Goal: Find specific page/section: Find specific page/section

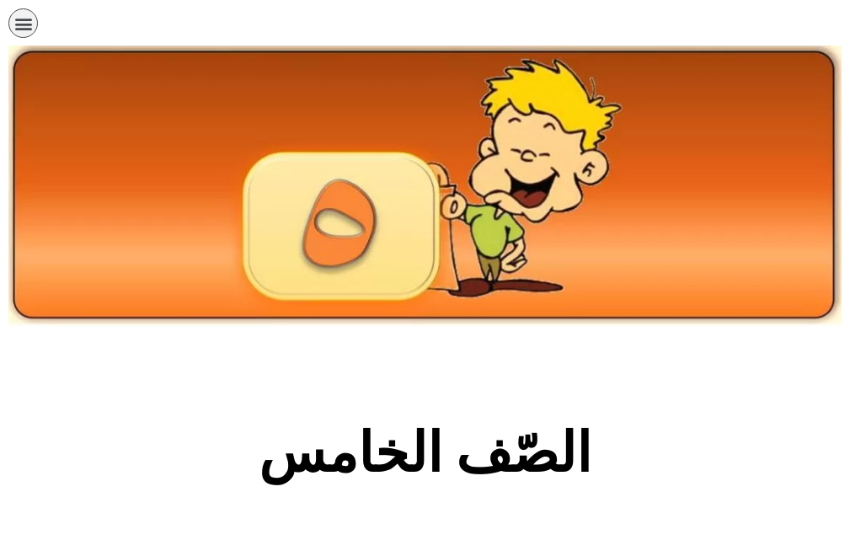
scroll to position [978, 0]
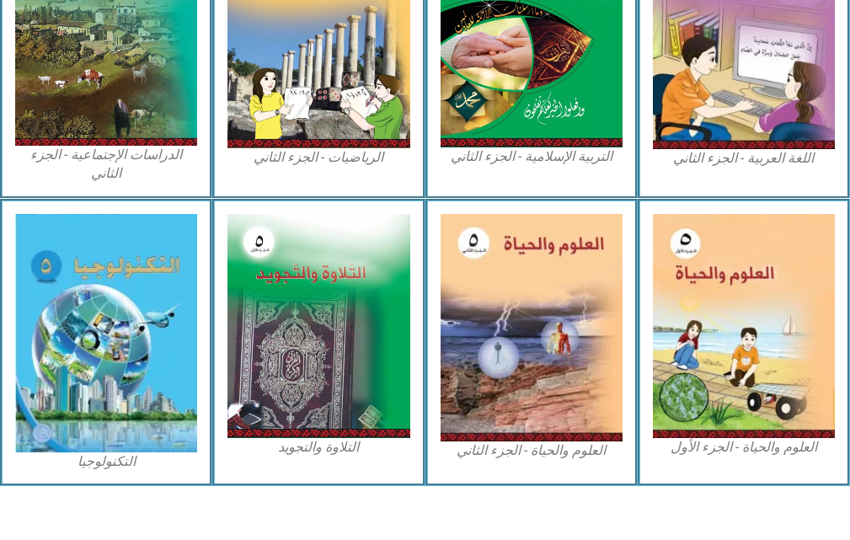
click at [756, 347] on img at bounding box center [744, 326] width 182 height 224
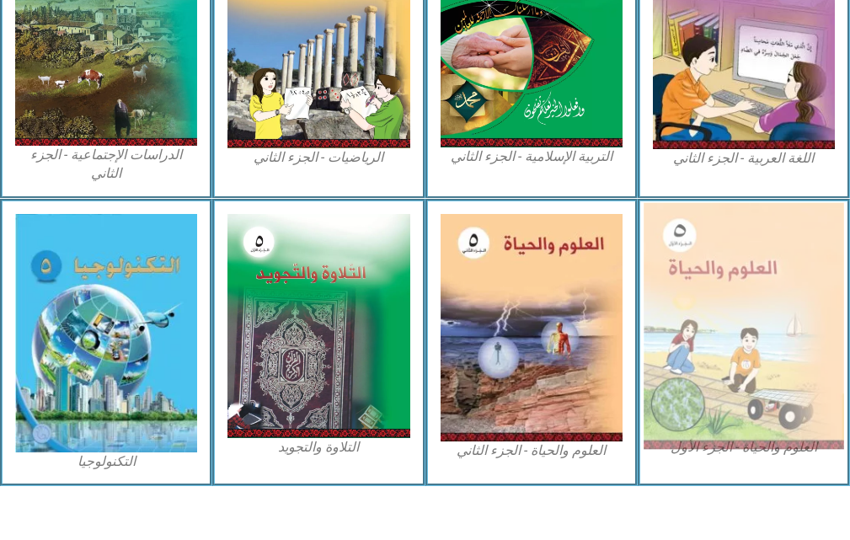
drag, startPoint x: 0, startPoint y: 0, endPoint x: 756, endPoint y: 347, distance: 832.0
click at [756, 347] on img at bounding box center [744, 325] width 201 height 246
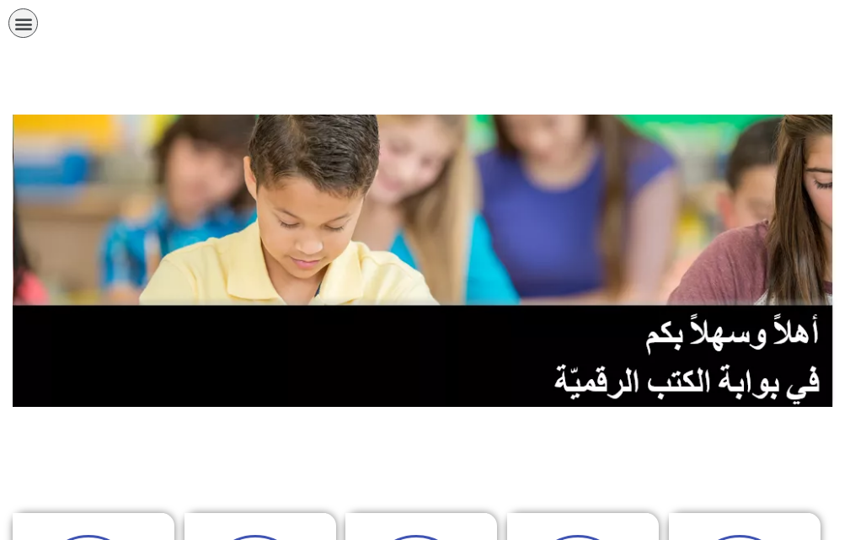
click at [7, 34] on div "الصفحة الرئيسية الصف الأول الصف الثاني الصف الثالث الصف الرابع الصف الخامس الصف…" at bounding box center [366, 27] width 733 height 55
click at [9, 33] on div "الصفحة الرئيسية الصف الأول الصف الثاني الصف الثالث الصف الرابع الصف الخامس الصف…" at bounding box center [366, 27] width 716 height 38
click at [13, 32] on div "الصفحة الرئيسية الصف الأول الصف الثاني الصف الثالث الصف الرابع الصف الخامس الصف…" at bounding box center [366, 27] width 716 height 38
click at [14, 32] on icon "כפתור פתיחת תפריט" at bounding box center [23, 23] width 19 height 19
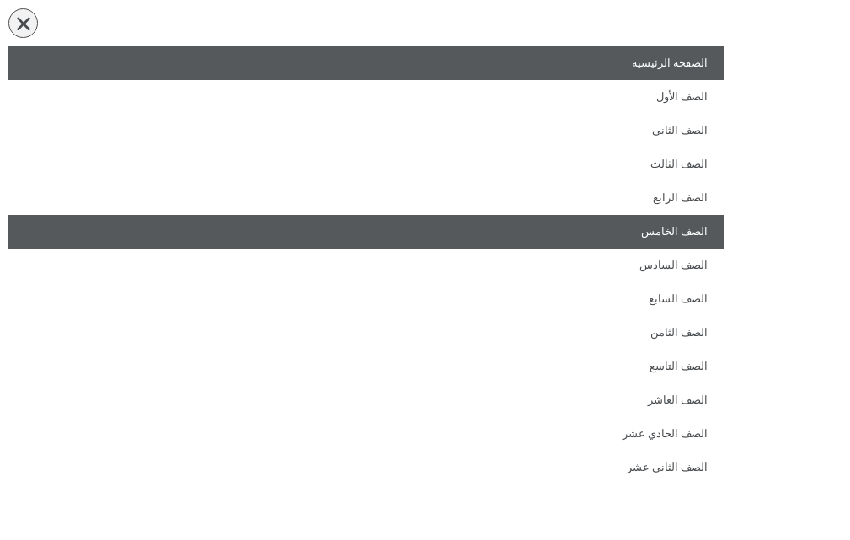
click at [582, 242] on link "الصف الخامس" at bounding box center [366, 232] width 716 height 34
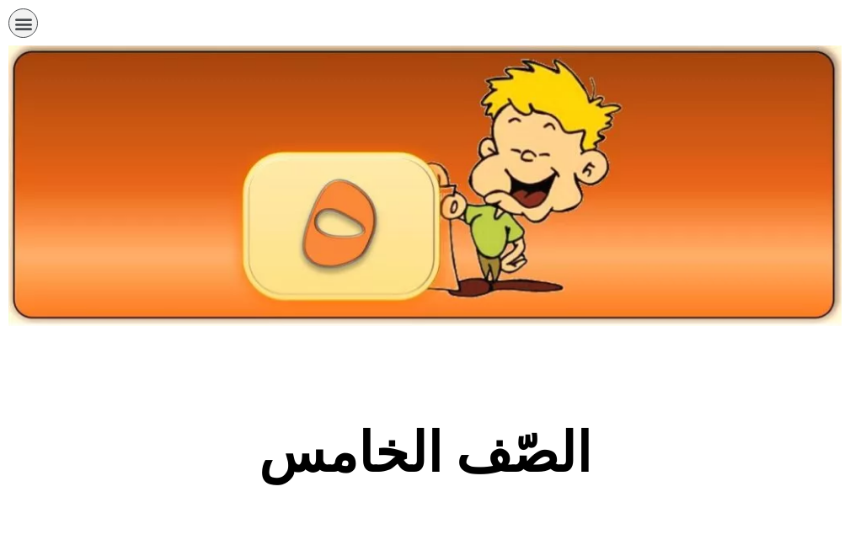
click at [589, 397] on section "الصّف الخامس" at bounding box center [425, 463] width 850 height 256
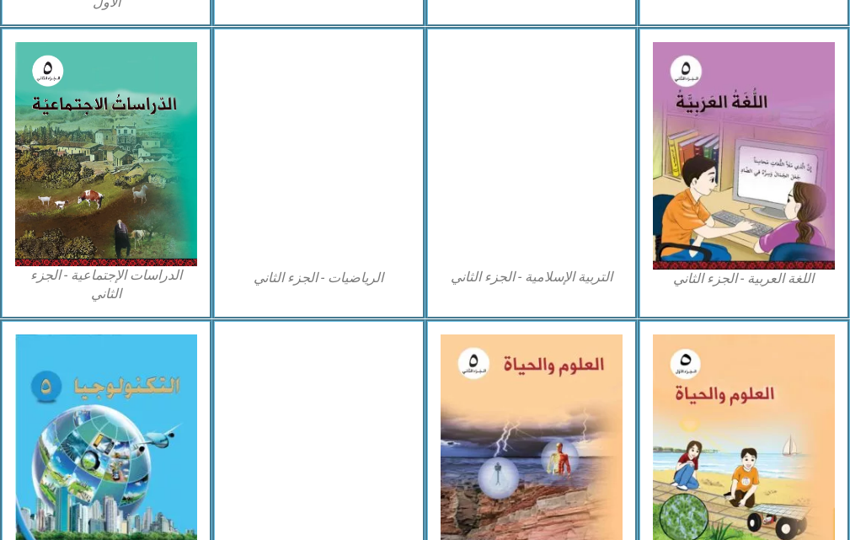
scroll to position [877, 0]
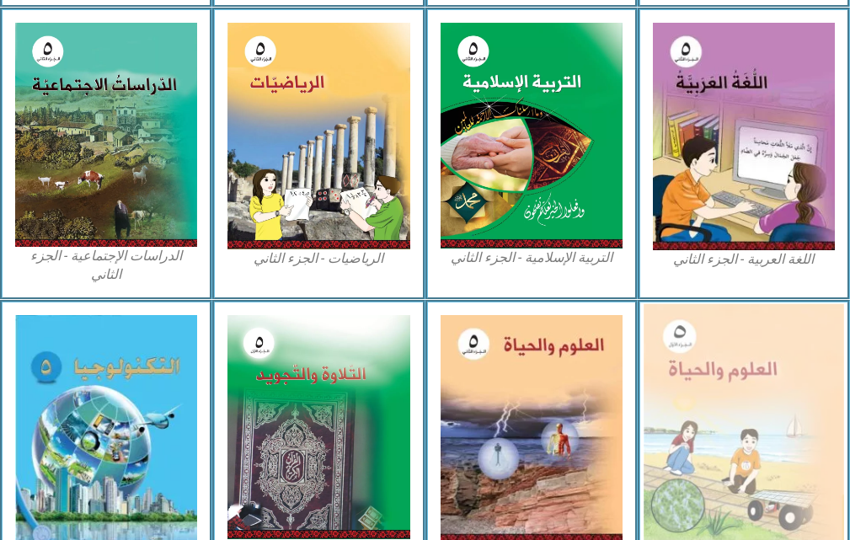
click at [729, 389] on img at bounding box center [744, 426] width 201 height 246
click at [765, 342] on img at bounding box center [744, 426] width 201 height 246
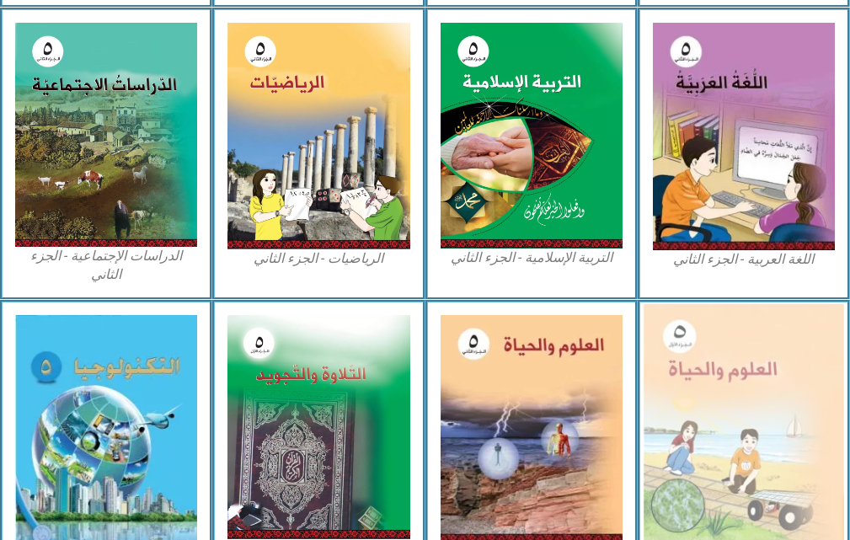
click at [765, 342] on img at bounding box center [744, 426] width 201 height 246
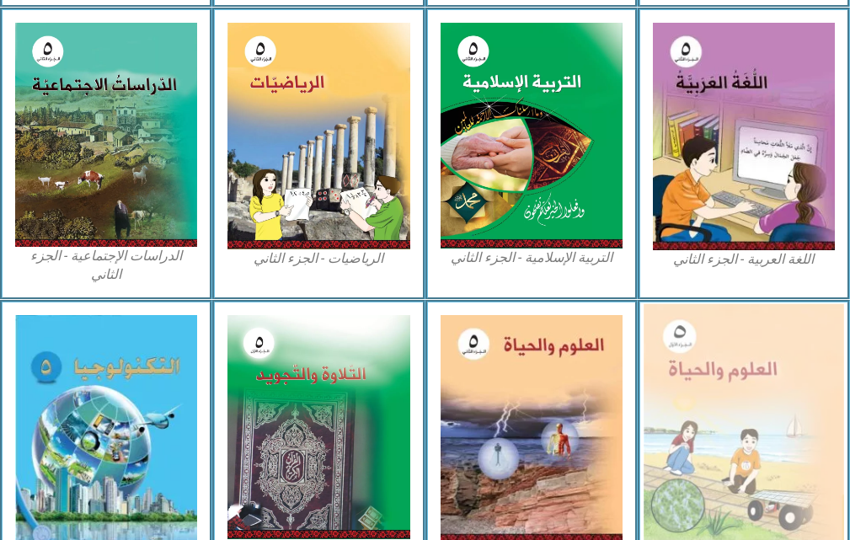
click at [765, 342] on img at bounding box center [744, 426] width 201 height 246
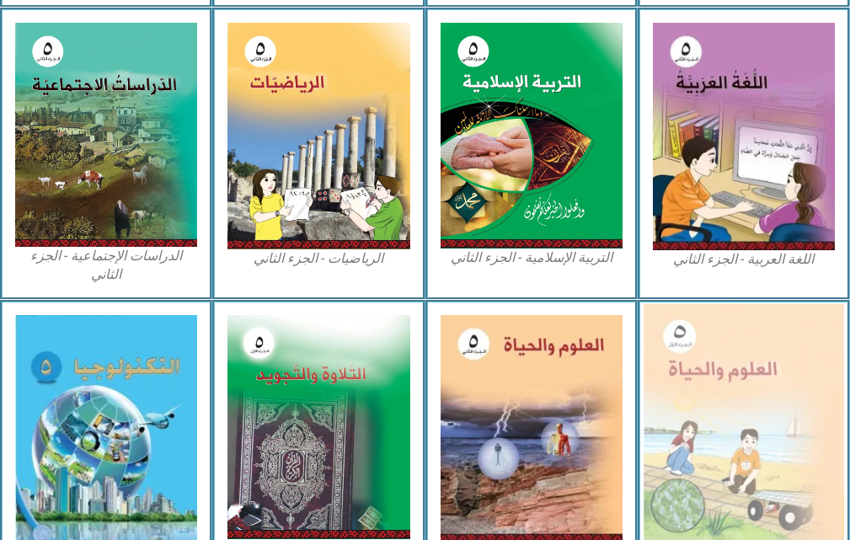
click at [765, 342] on img at bounding box center [744, 426] width 201 height 246
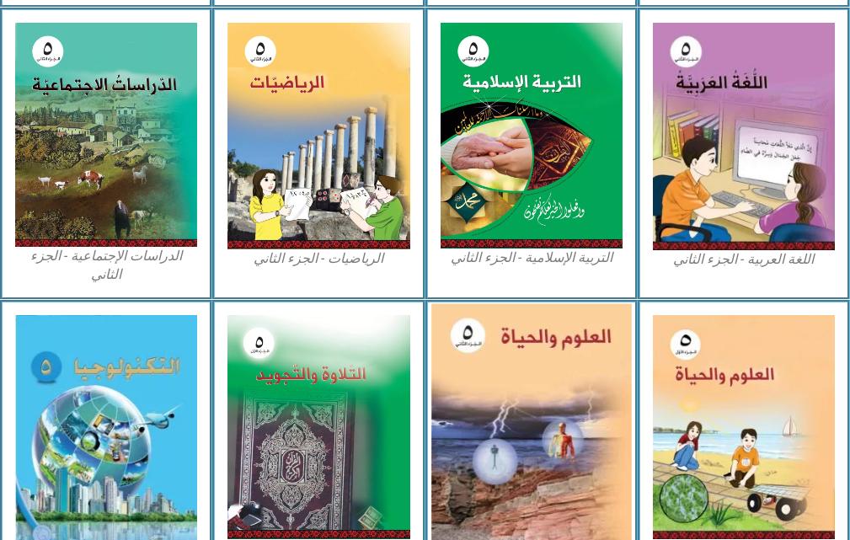
click at [571, 330] on img at bounding box center [532, 428] width 201 height 250
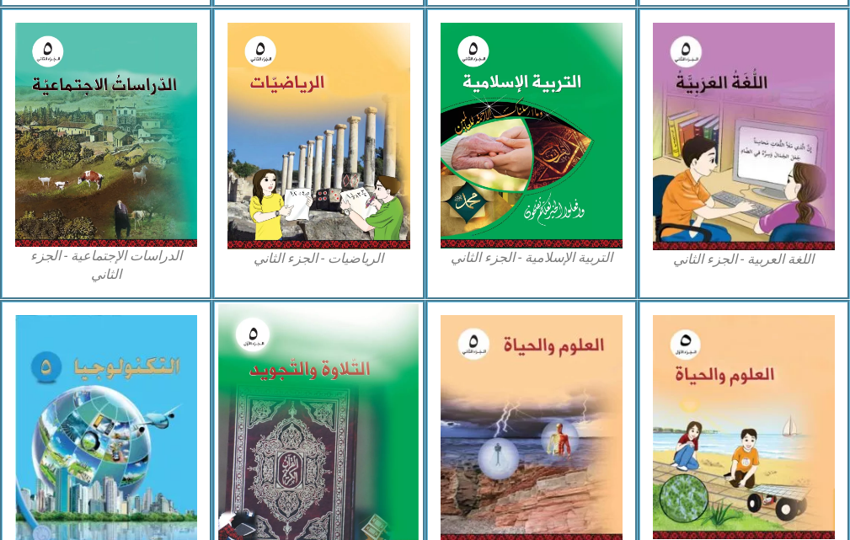
click at [376, 330] on img at bounding box center [318, 426] width 201 height 247
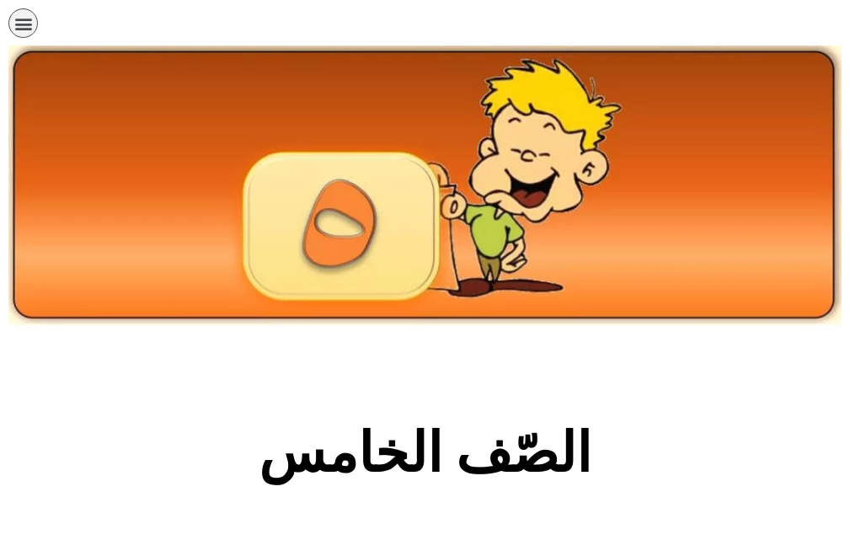
scroll to position [877, 0]
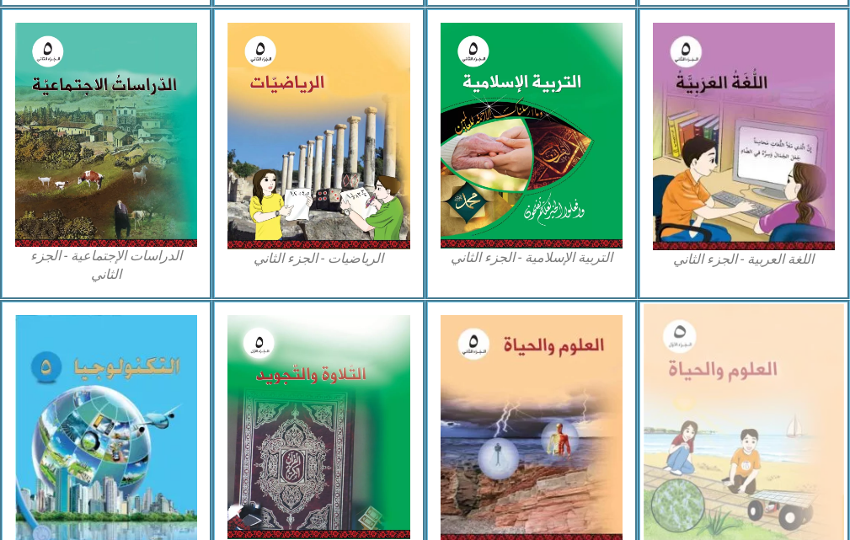
click at [746, 324] on img at bounding box center [744, 426] width 201 height 246
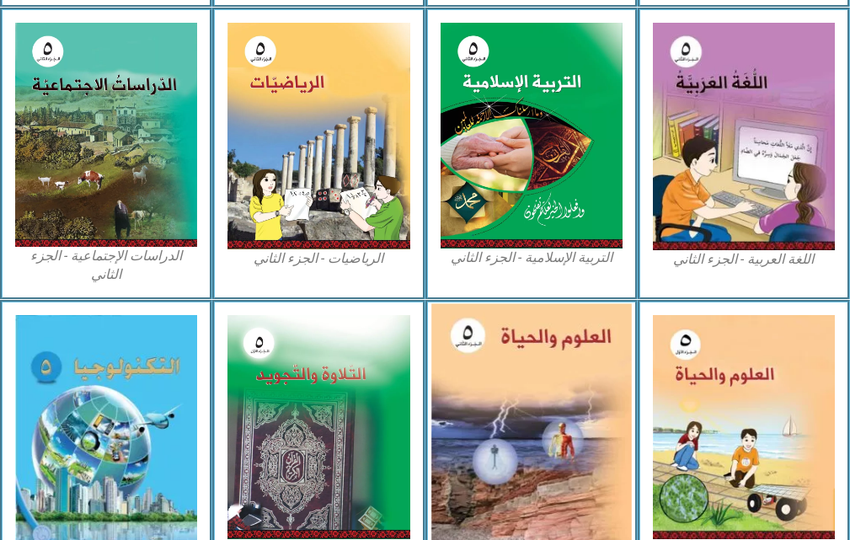
click at [571, 360] on img at bounding box center [532, 428] width 201 height 250
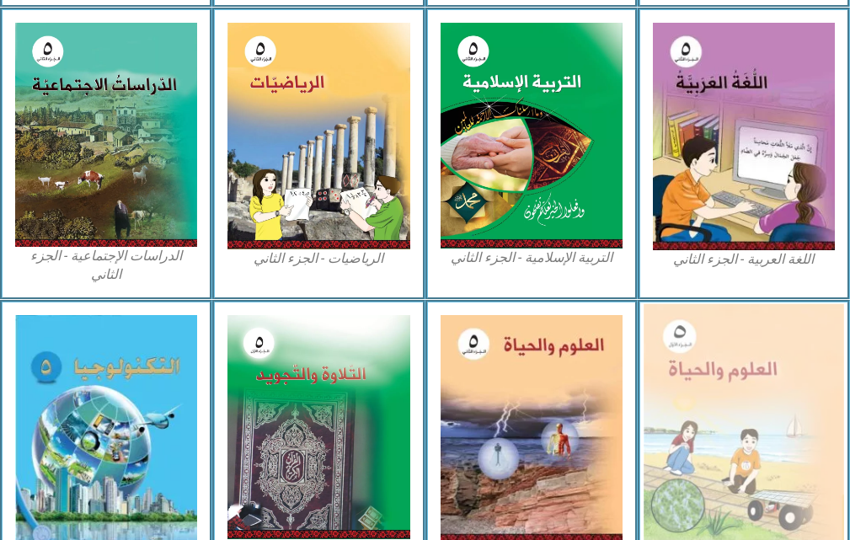
click at [787, 357] on img at bounding box center [744, 426] width 201 height 246
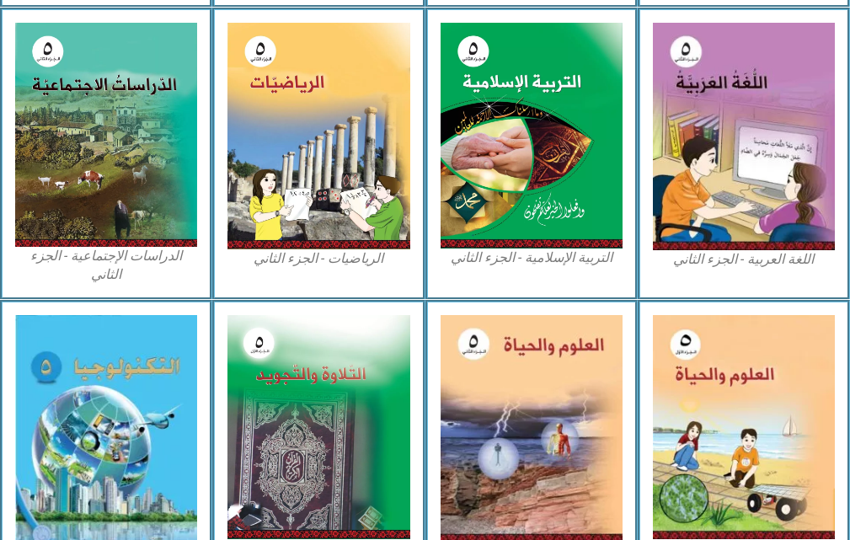
click at [205, 378] on div "التكنولوجيا" at bounding box center [106, 444] width 212 height 288
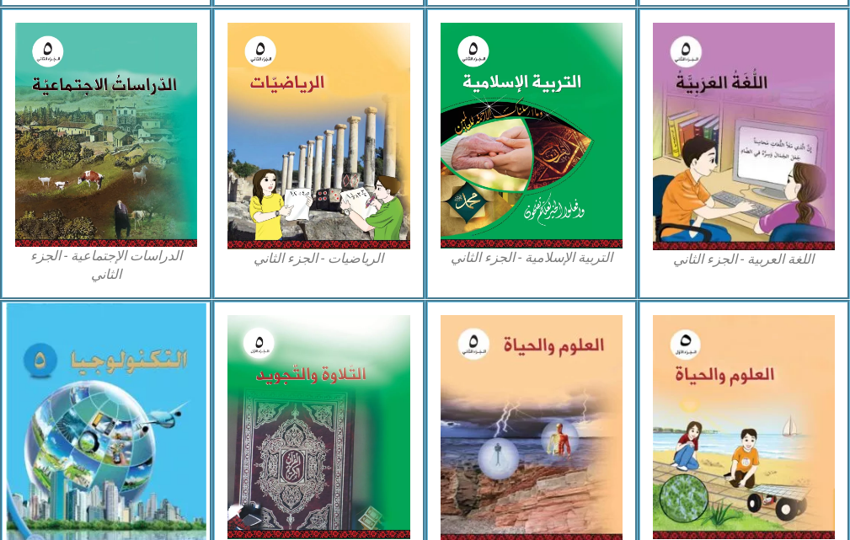
click at [139, 378] on img at bounding box center [106, 434] width 201 height 263
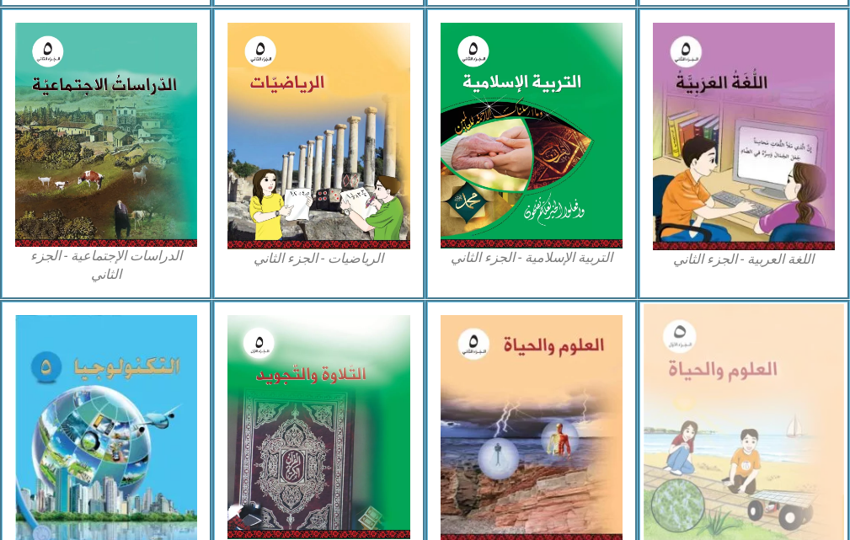
click at [775, 424] on img at bounding box center [744, 426] width 201 height 246
